Goal: Find specific page/section: Find specific page/section

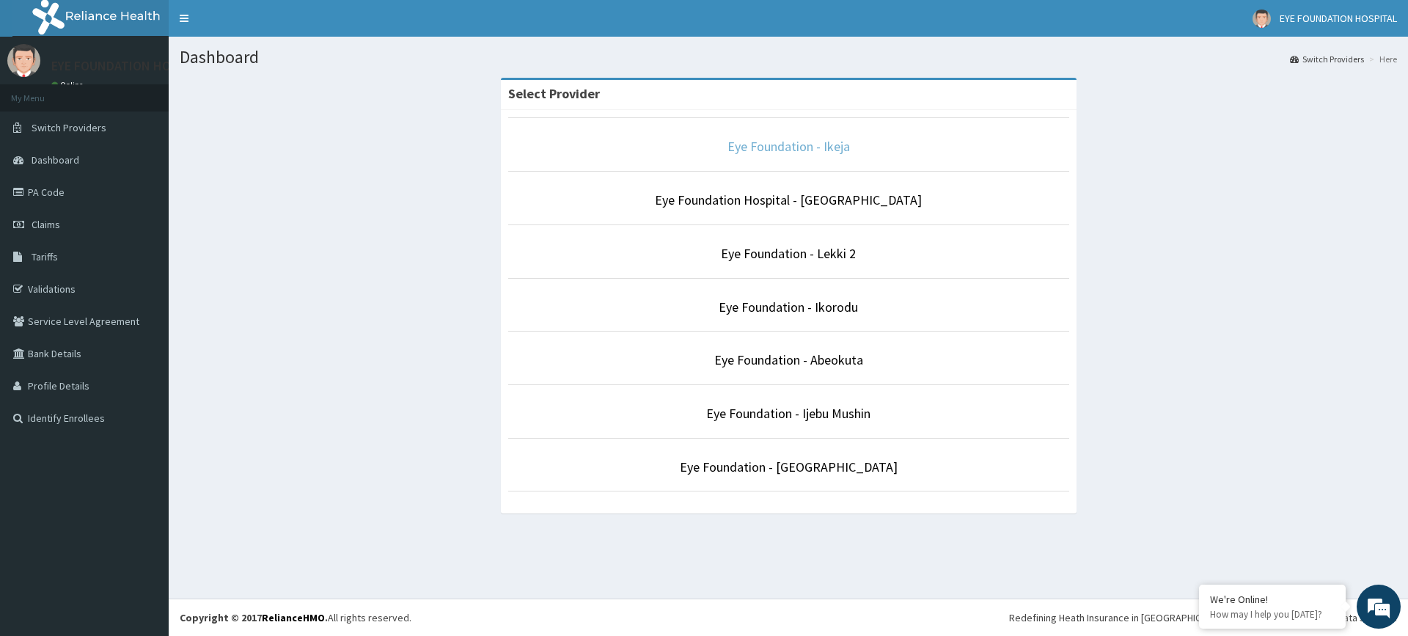
click at [755, 145] on link "Eye Foundation - Ikeja" at bounding box center [789, 146] width 122 height 17
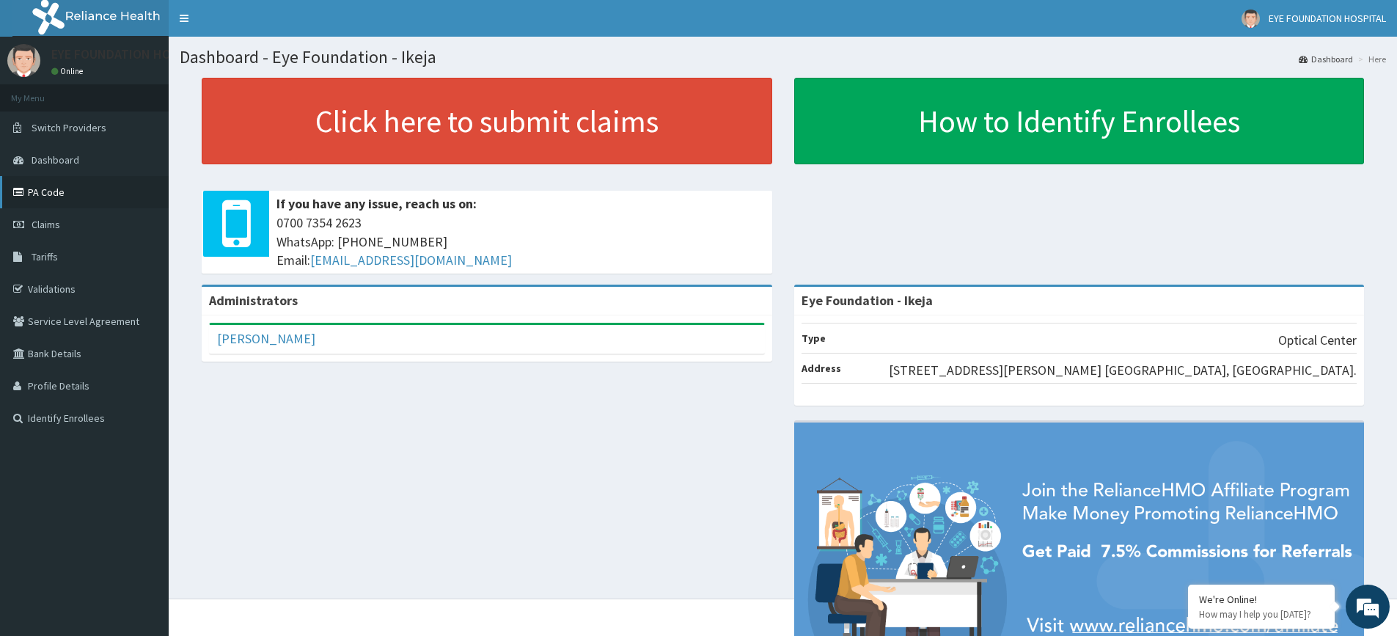
click at [45, 185] on link "PA Code" at bounding box center [84, 192] width 169 height 32
